Goal: Obtain resource: Download file/media

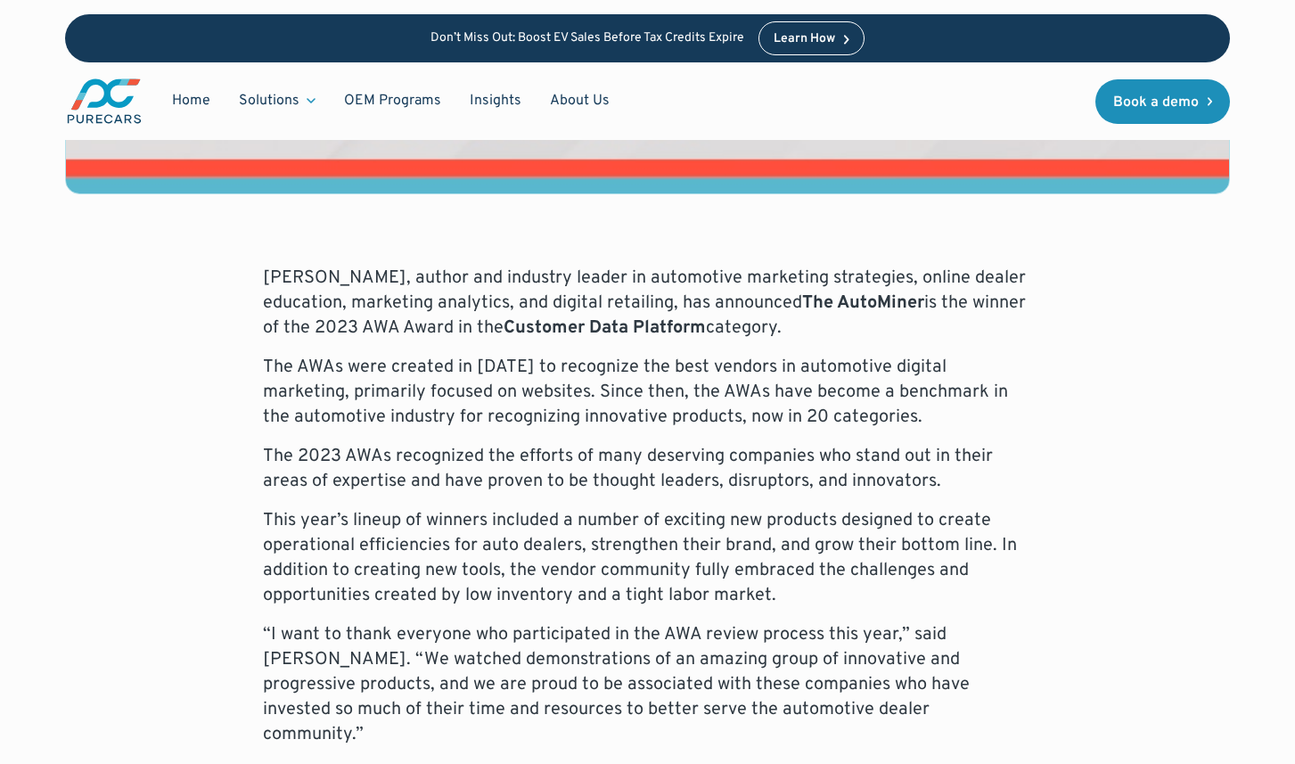
scroll to position [664, 0]
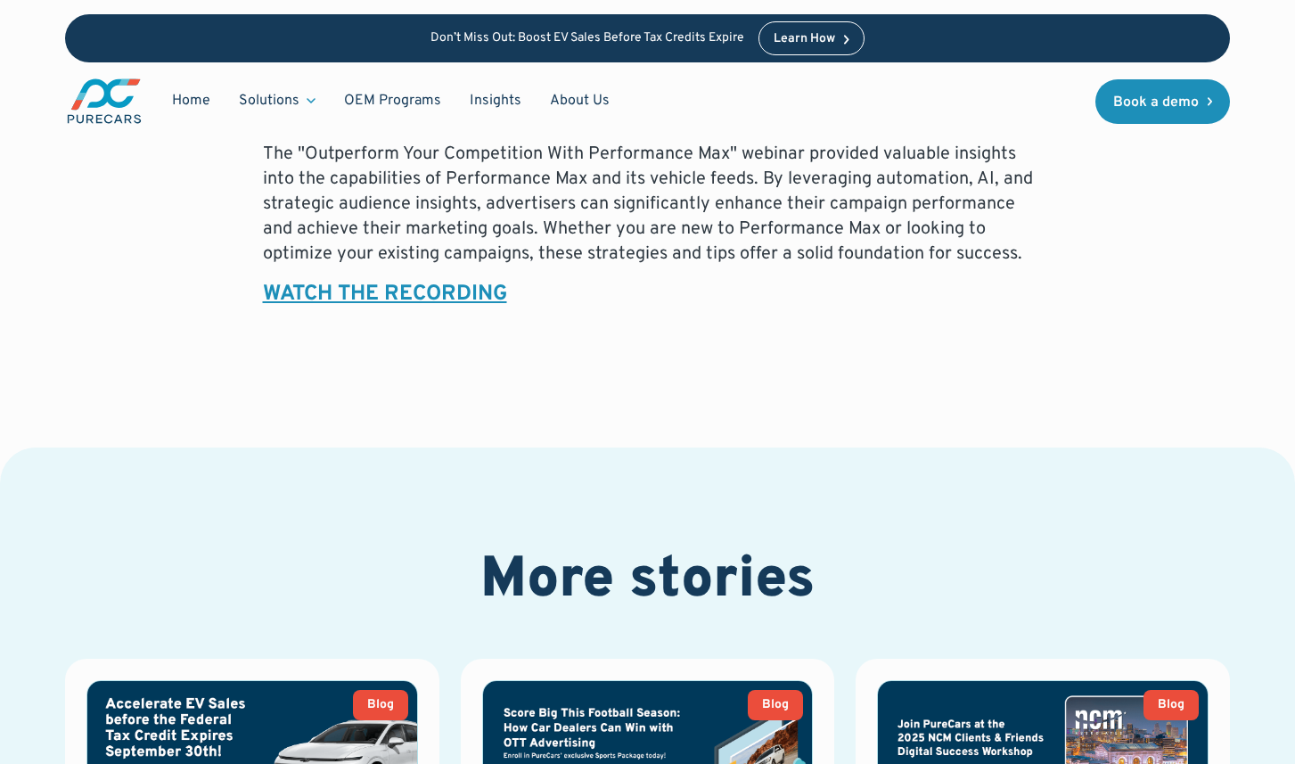
scroll to position [2593, 0]
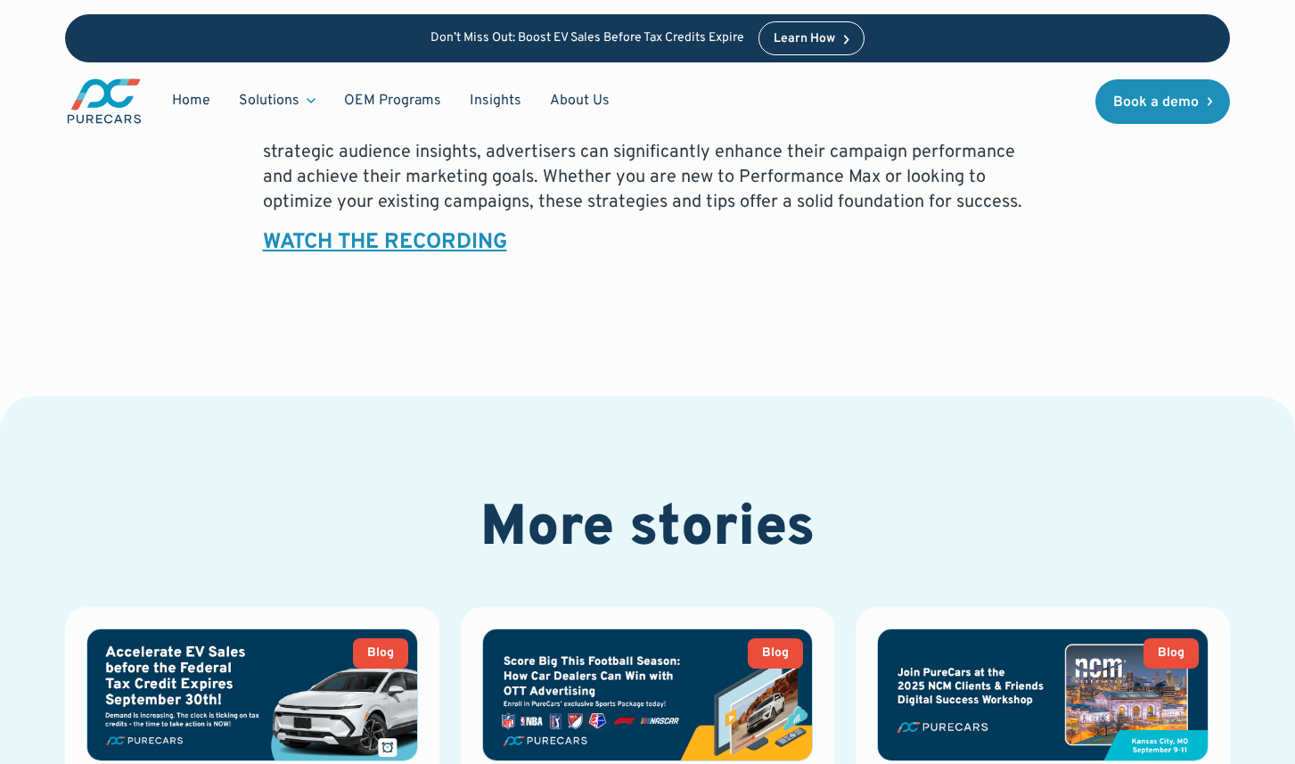
click at [464, 229] on strong "WATCH THE RECORDING" at bounding box center [385, 242] width 244 height 27
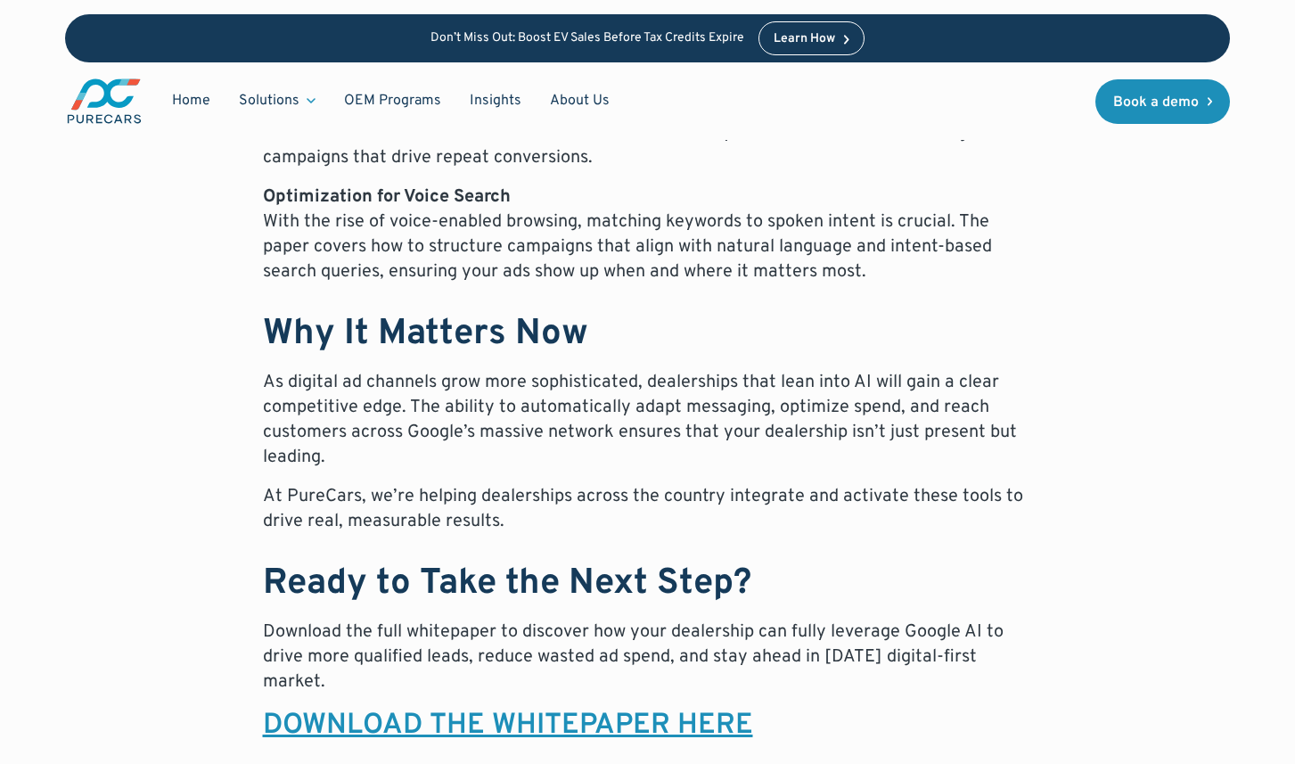
scroll to position [1716, 0]
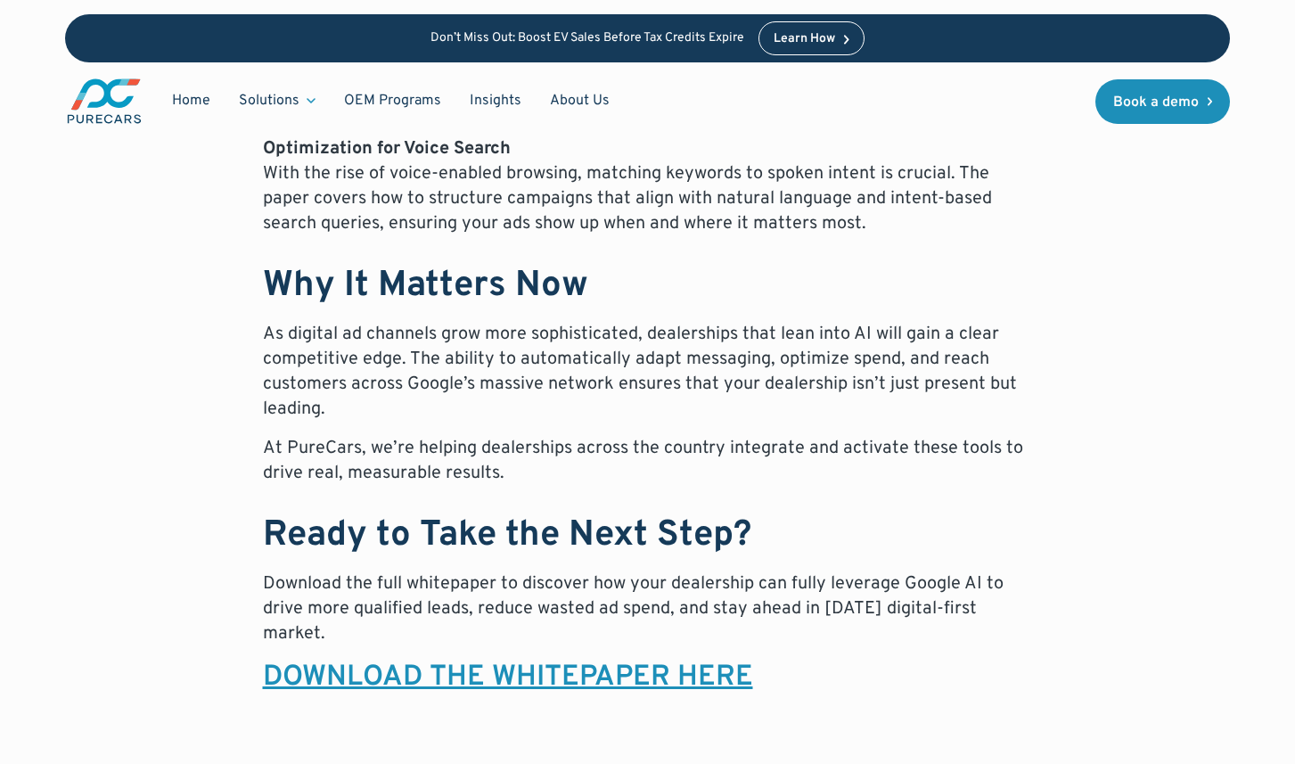
click at [538, 675] on link "DOWNLOAD THE WHITEPAPER HERE" at bounding box center [508, 677] width 490 height 36
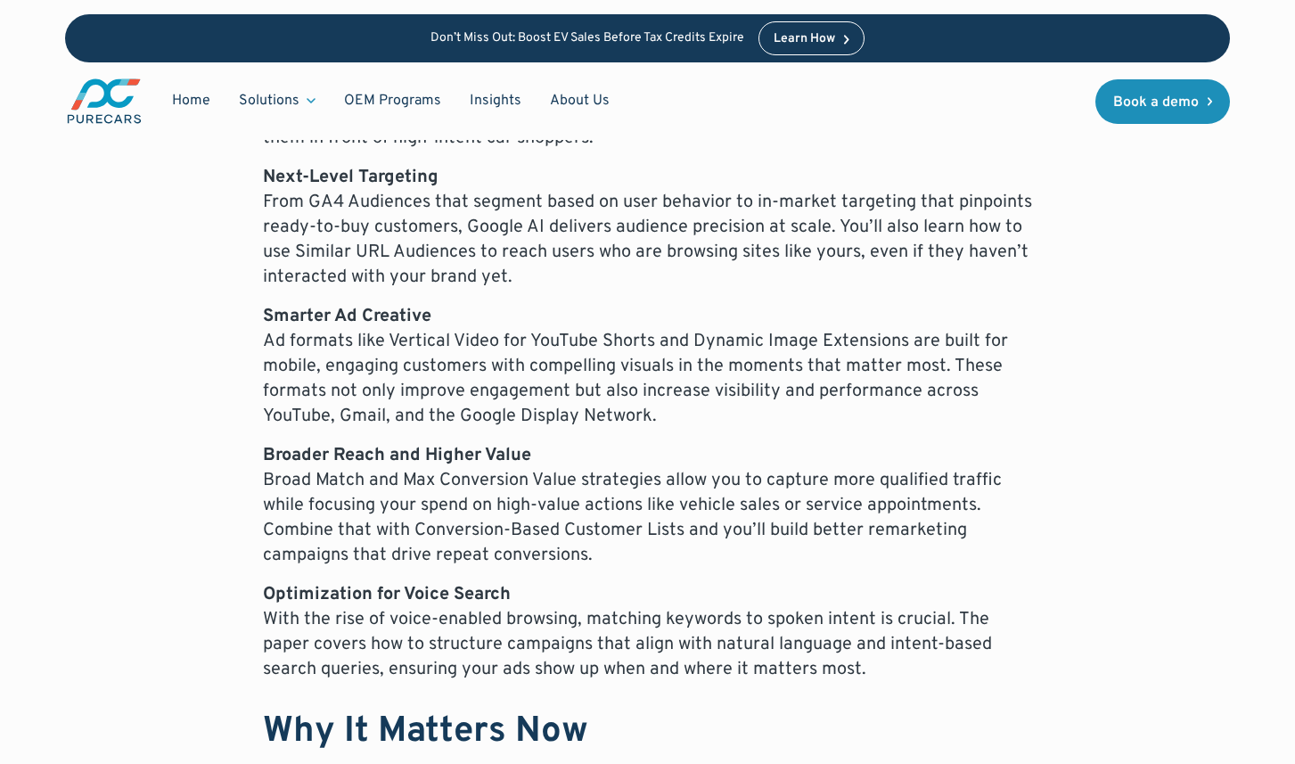
scroll to position [1262, 0]
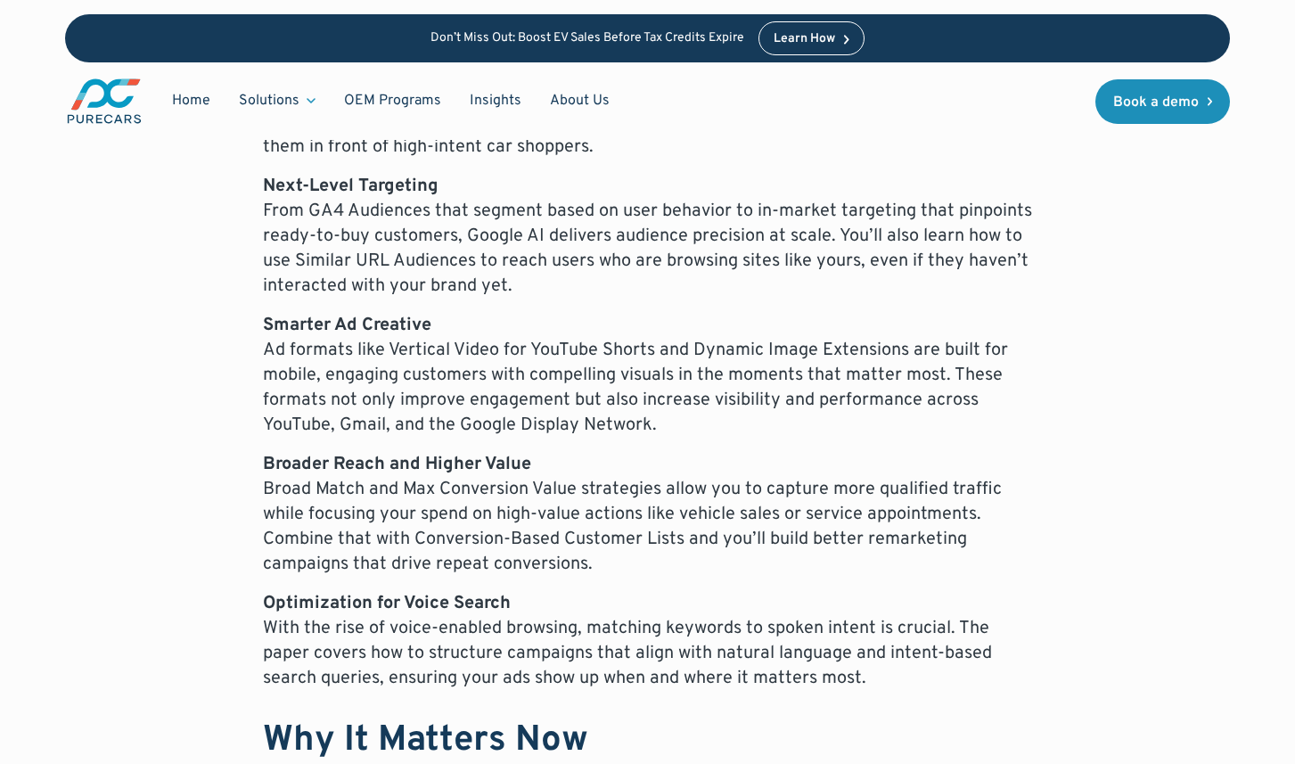
click at [1159, 471] on div "The automotive industry is in the midst of a digital transformation, and custom…" at bounding box center [648, 410] width 1166 height 1478
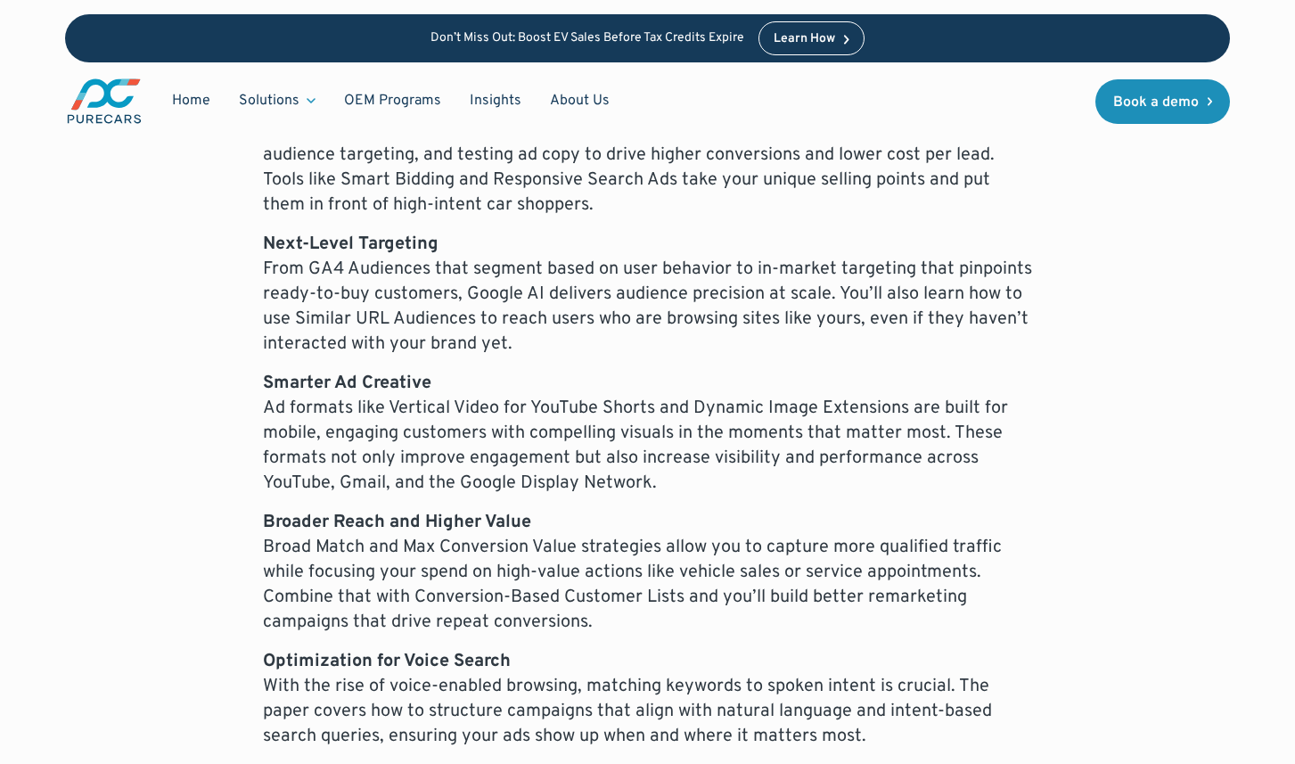
scroll to position [1195, 0]
